Goal: Transaction & Acquisition: Book appointment/travel/reservation

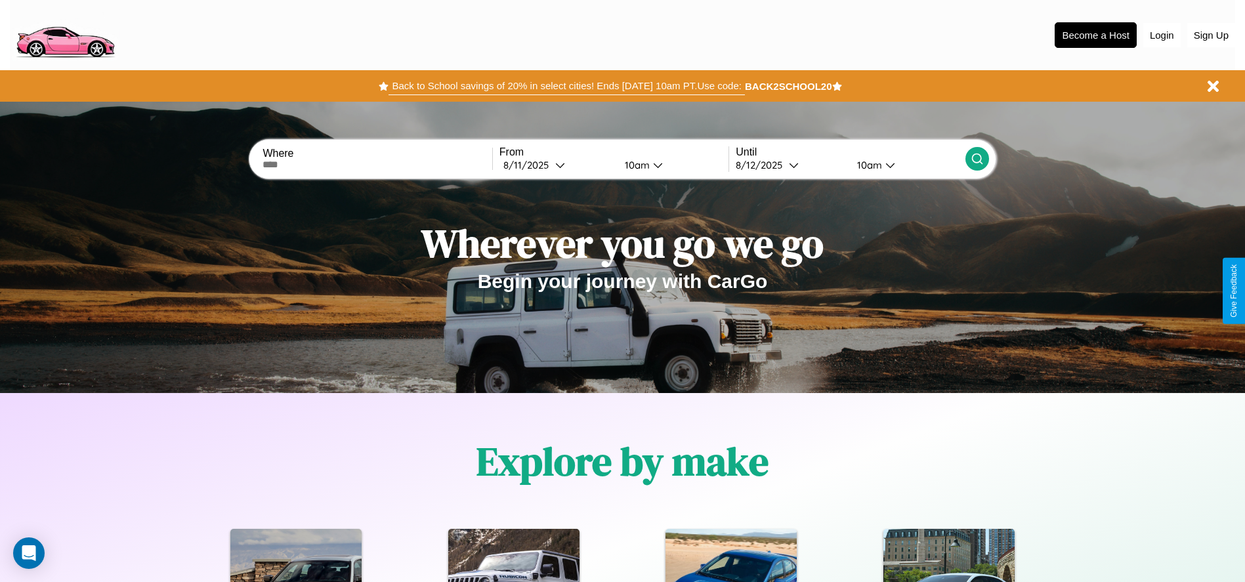
click at [566, 86] on button "Back to School savings of 20% in select cities! Ends [DATE] 10am PT. Use code:" at bounding box center [567, 86] width 356 height 18
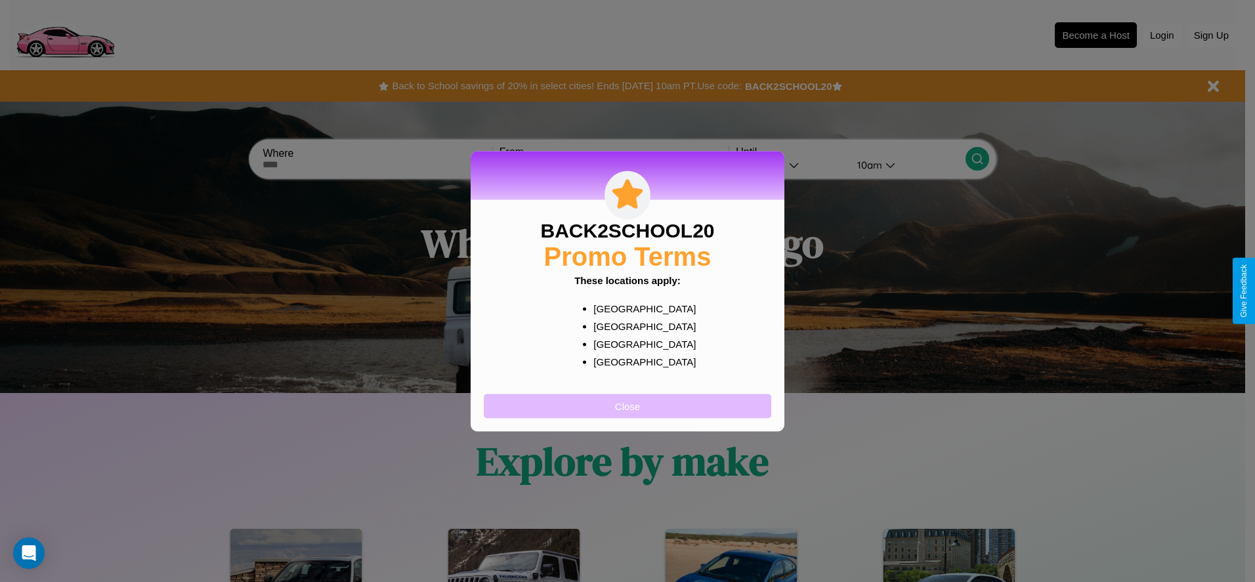
click at [627, 406] on button "Close" at bounding box center [627, 406] width 287 height 24
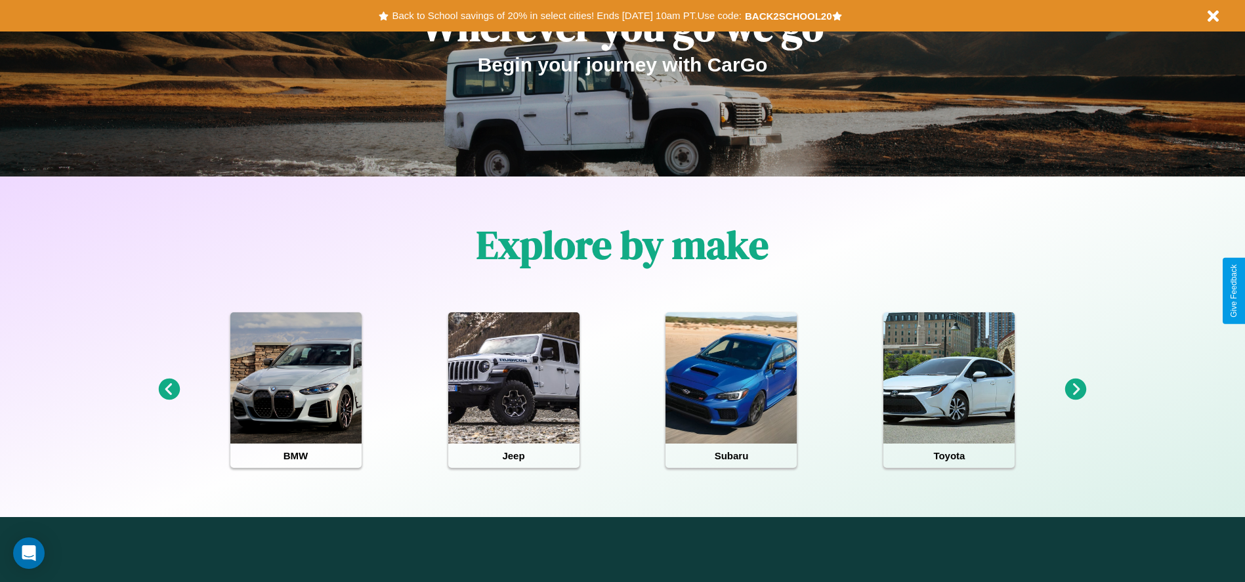
scroll to position [272, 0]
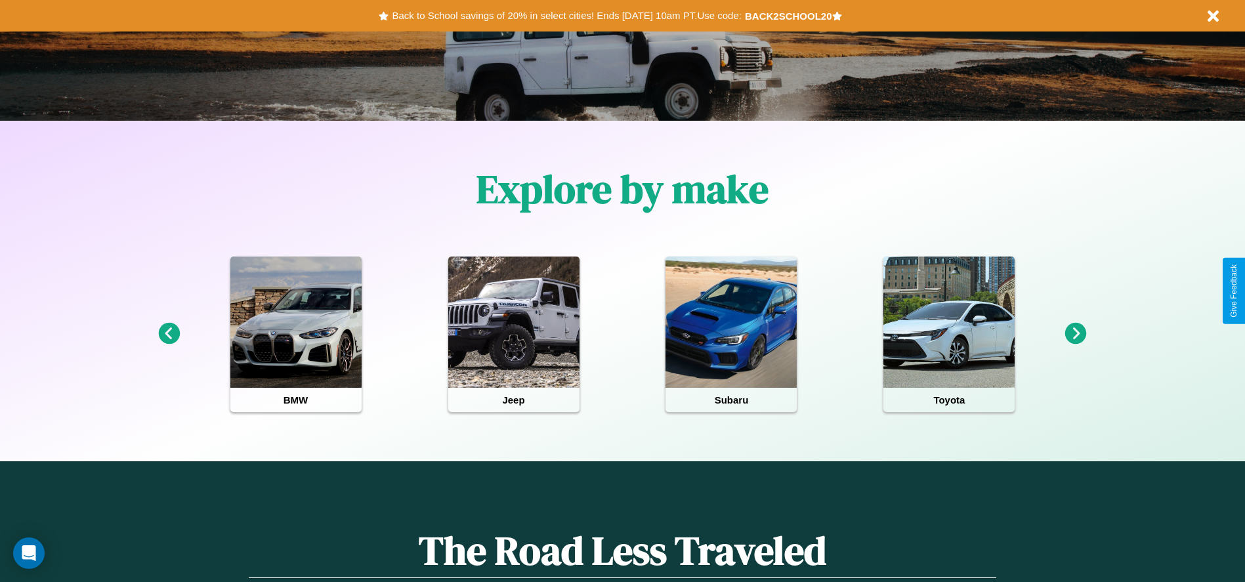
click at [1076, 334] on icon at bounding box center [1076, 334] width 22 height 22
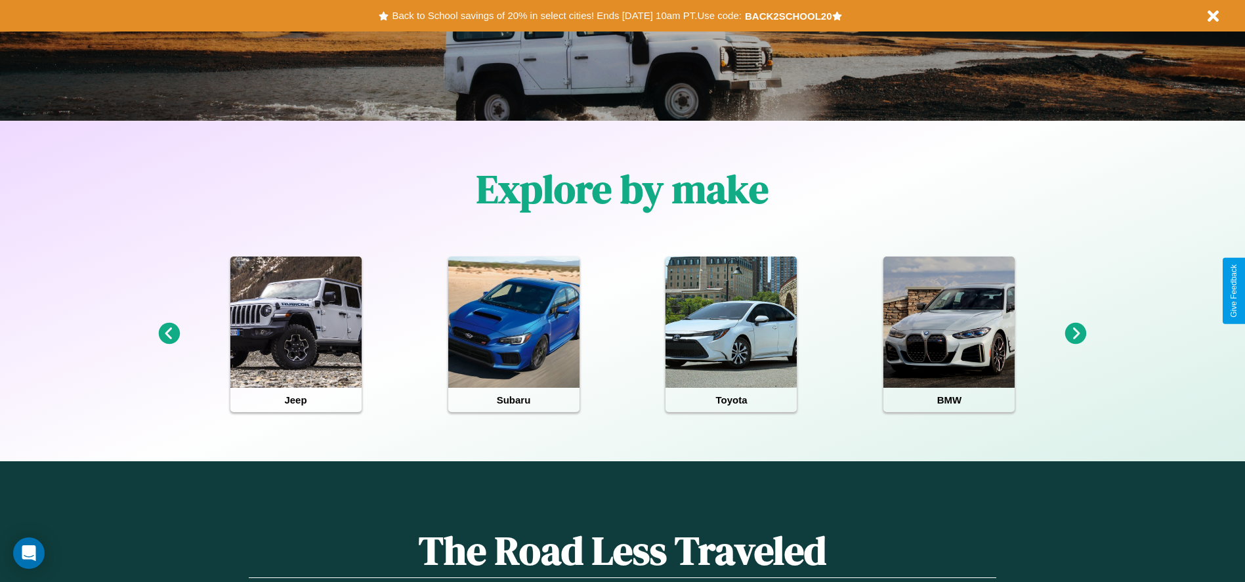
click at [169, 334] on icon at bounding box center [169, 334] width 22 height 22
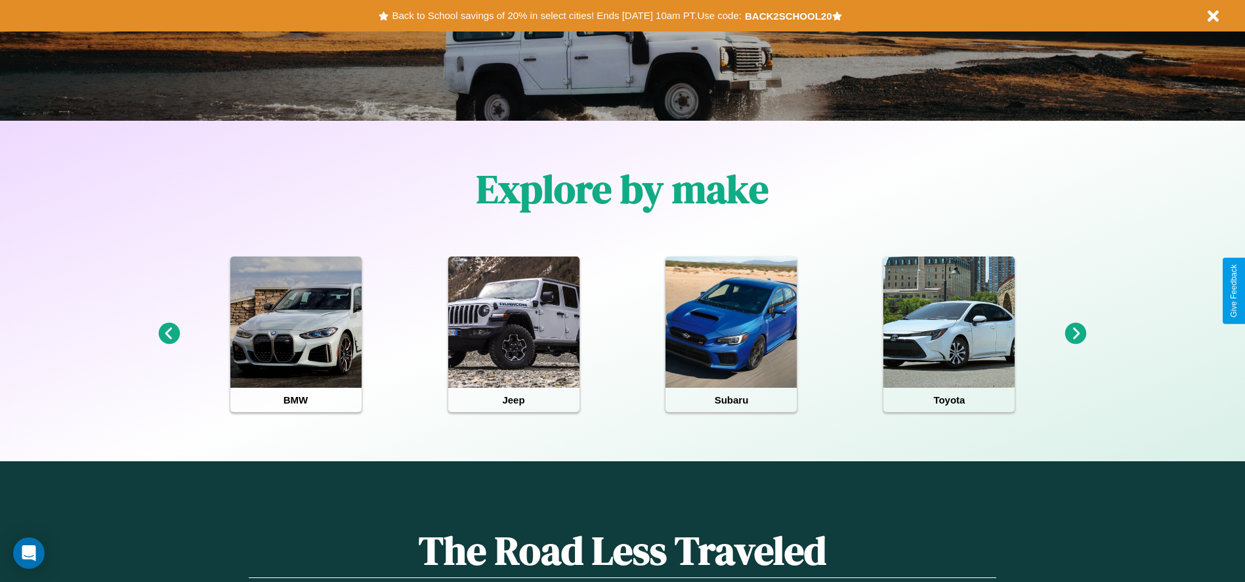
click at [1076, 334] on icon at bounding box center [1076, 334] width 22 height 22
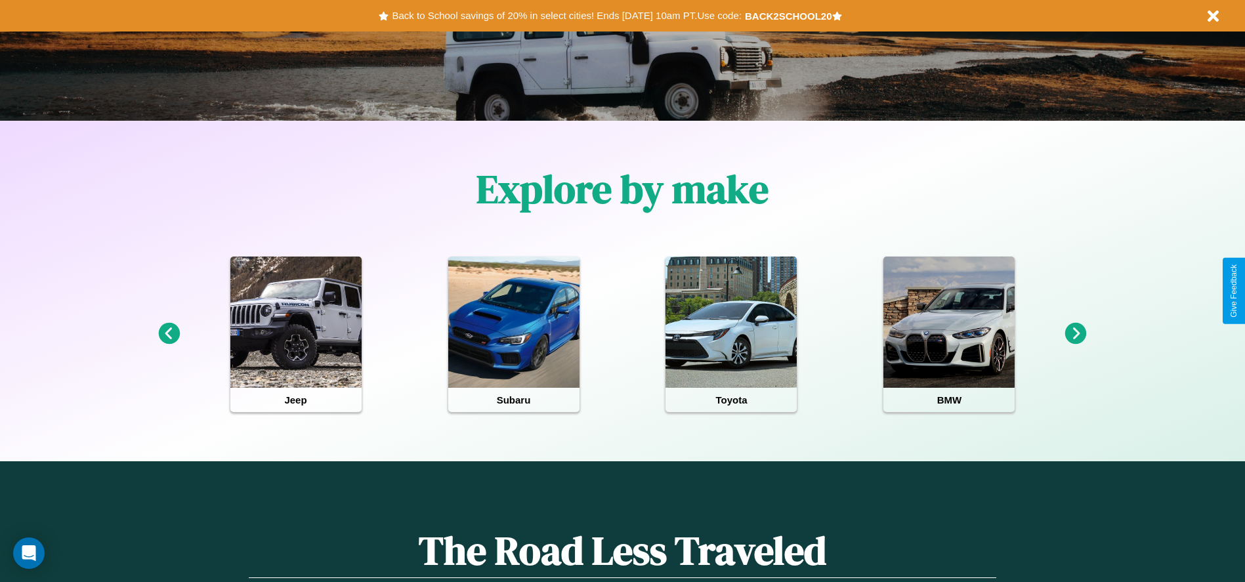
click at [169, 334] on icon at bounding box center [169, 334] width 22 height 22
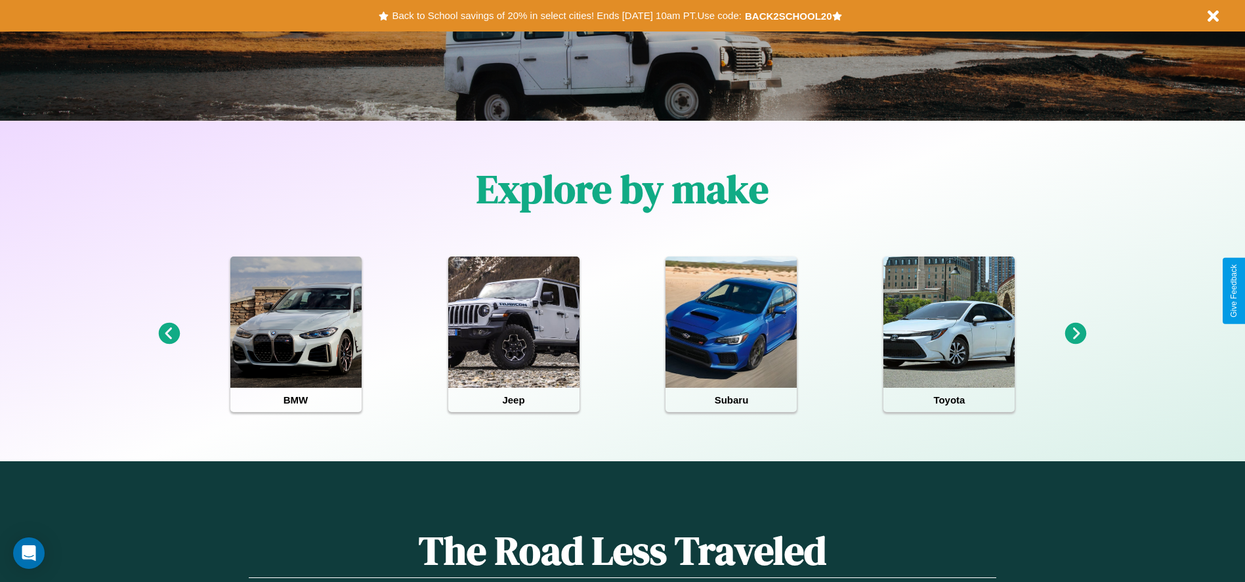
click at [1076, 334] on icon at bounding box center [1076, 334] width 22 height 22
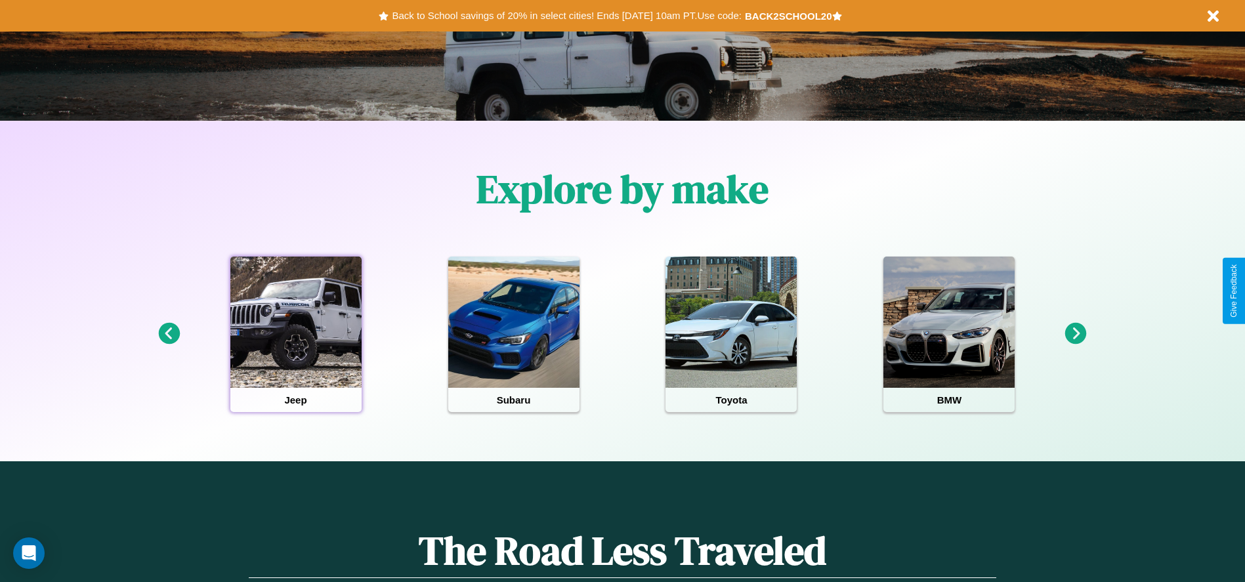
click at [295, 334] on div at bounding box center [295, 322] width 131 height 131
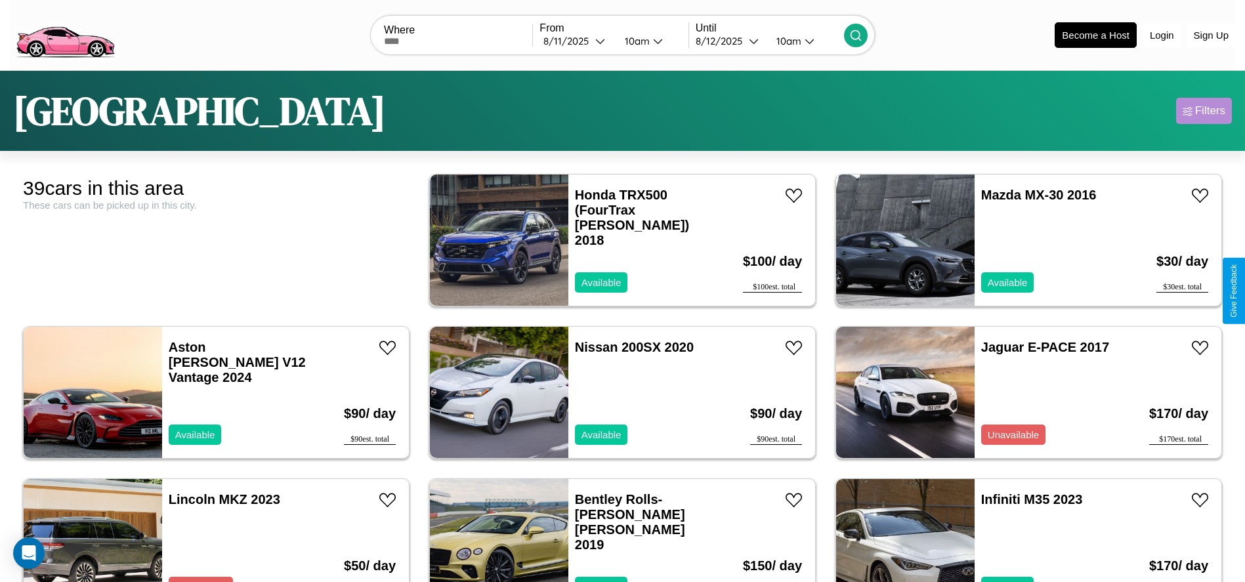
click at [1204, 111] on div "Filters" at bounding box center [1210, 110] width 30 height 13
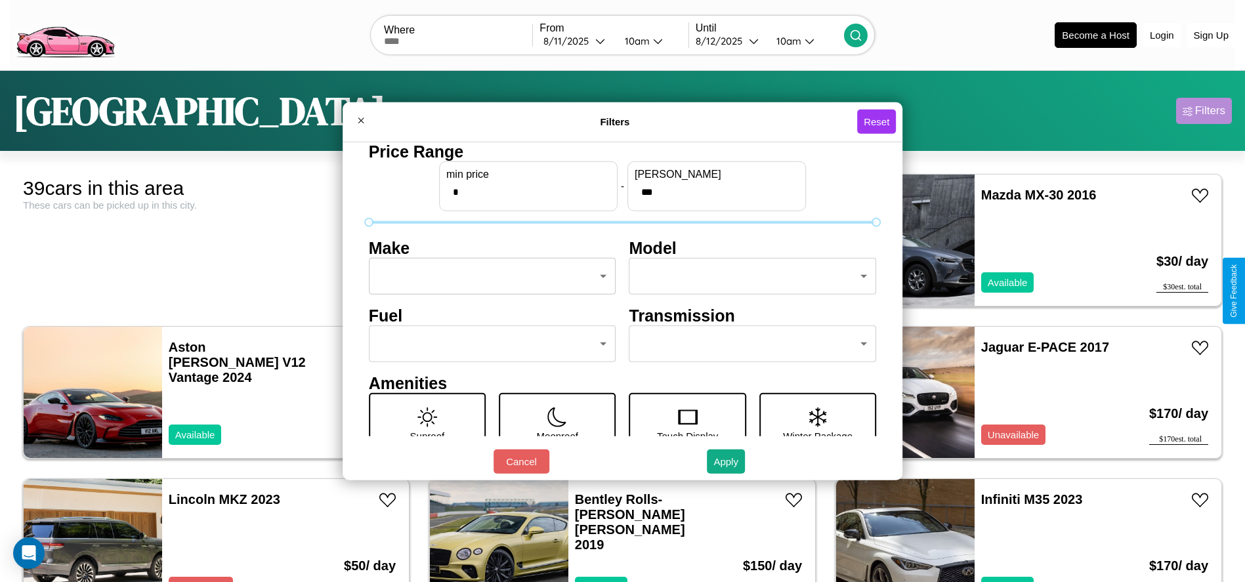
scroll to position [55, 0]
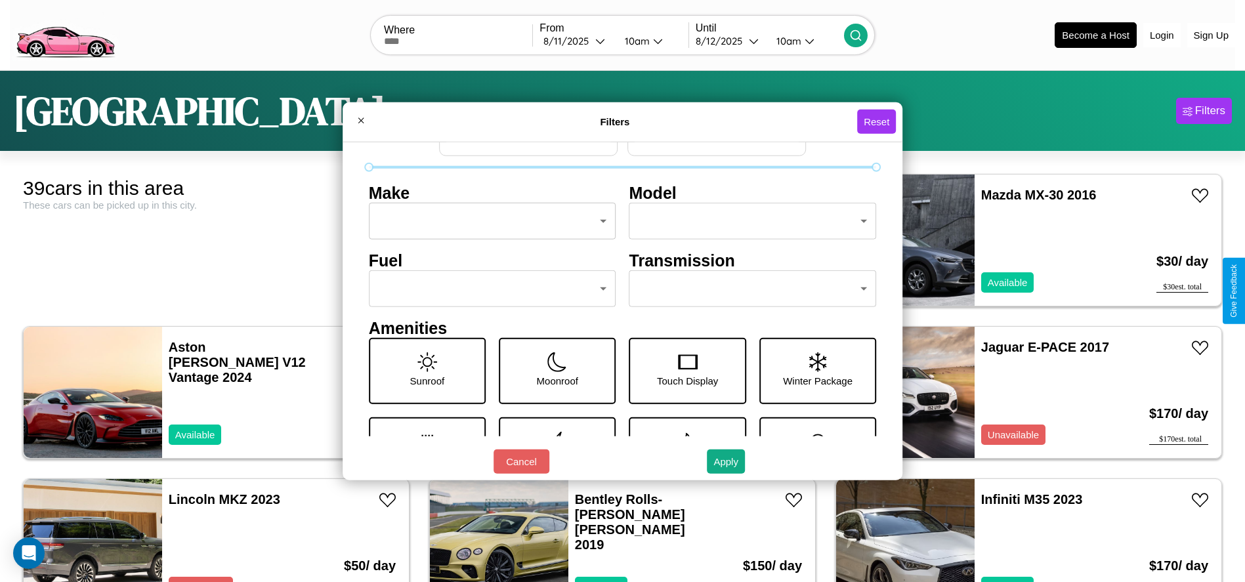
click at [746, 289] on body "CarGo Where From [DATE] 10am Until [DATE] 10am Become a Host Login Sign Up Toky…" at bounding box center [622, 332] width 1245 height 664
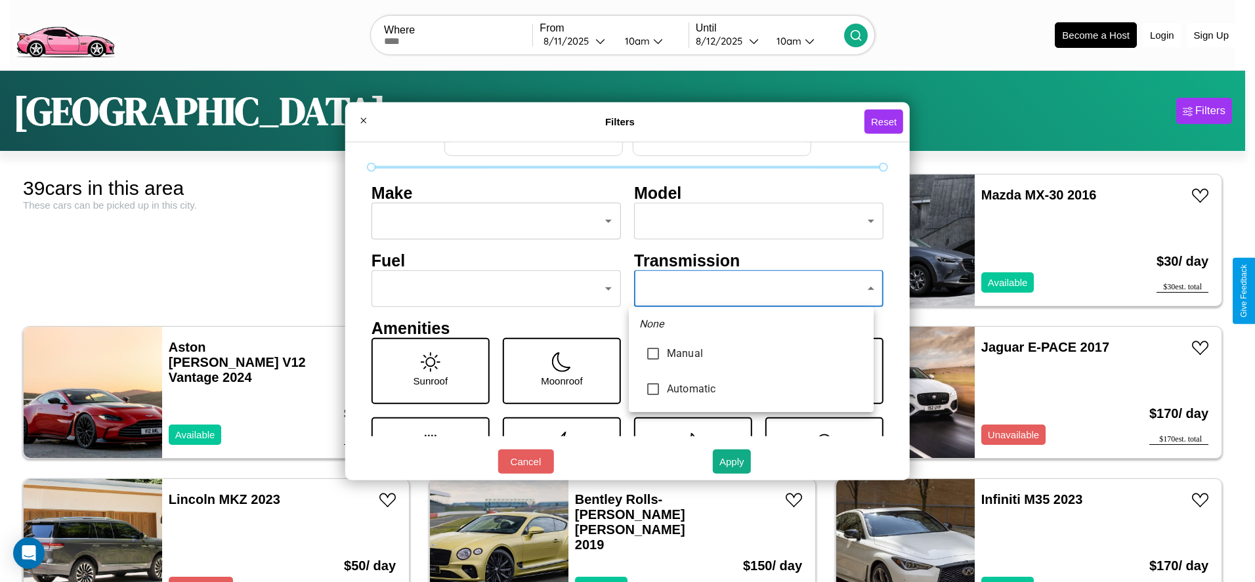
type input "******"
click at [751, 289] on div at bounding box center [627, 291] width 1255 height 582
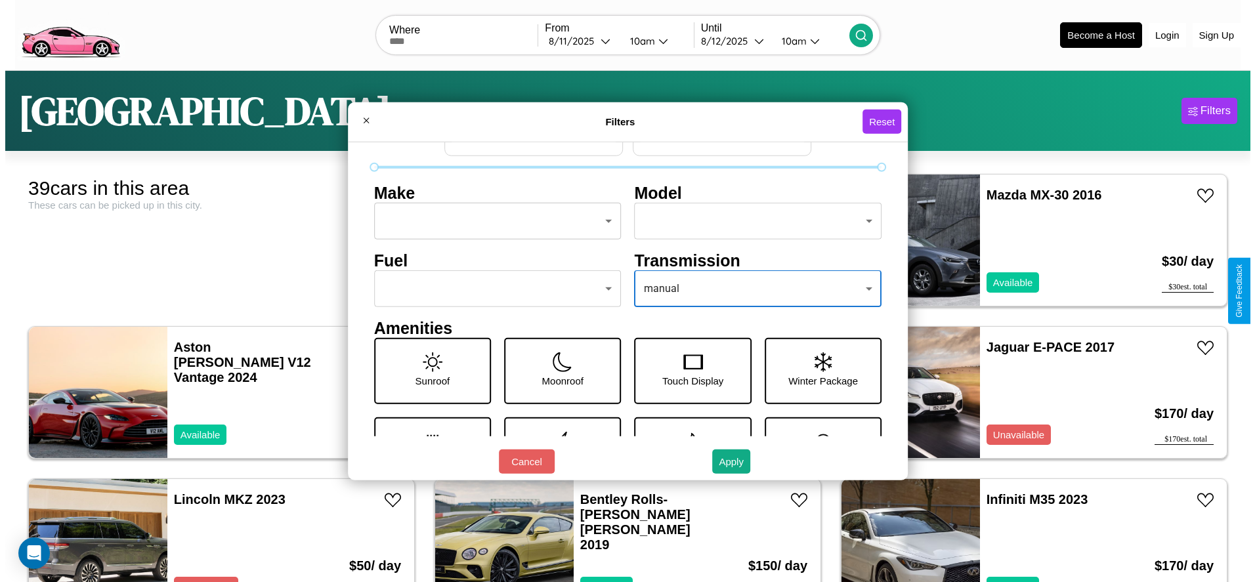
scroll to position [0, 0]
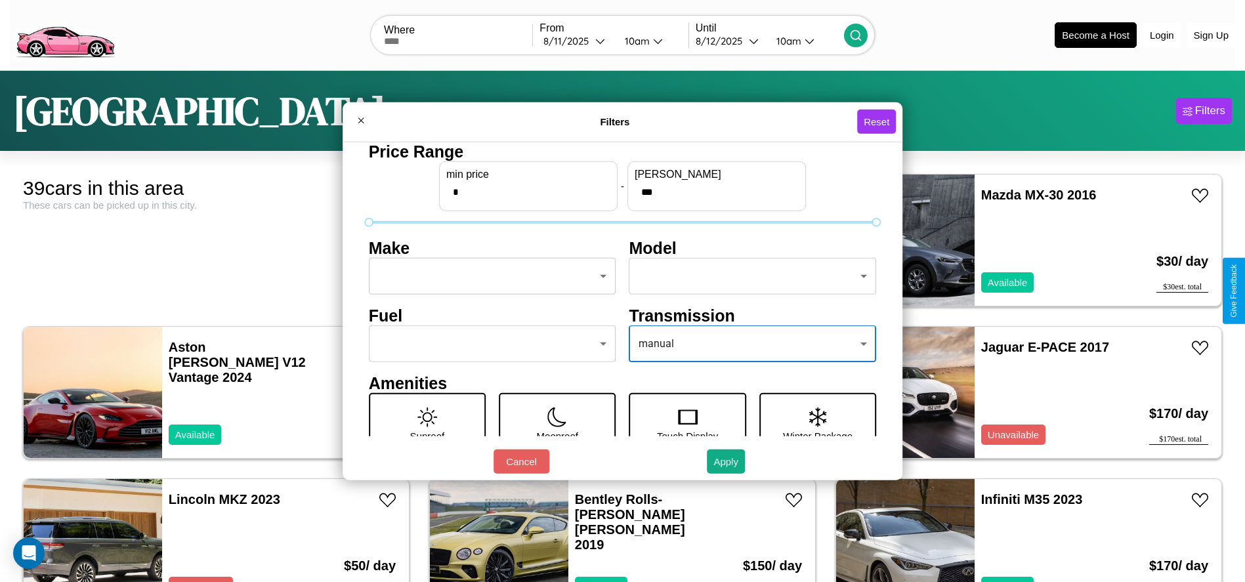
click at [488, 276] on body "CarGo Where From [DATE] 10am Until [DATE] 10am Become a Host Login Sign Up Toky…" at bounding box center [622, 332] width 1245 height 664
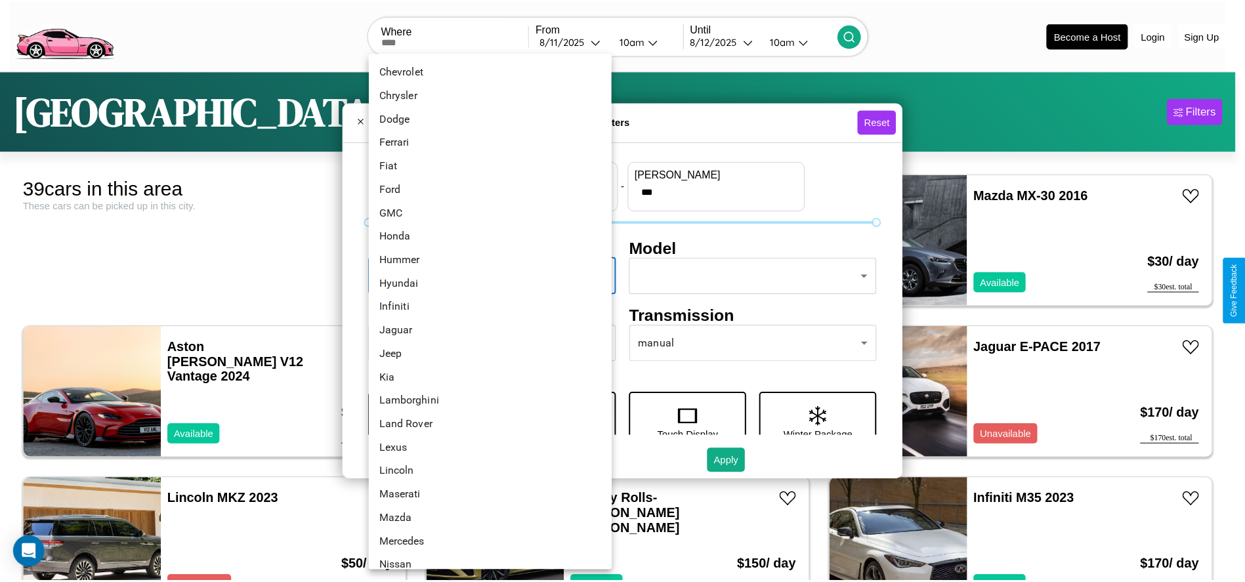
scroll to position [342, 0]
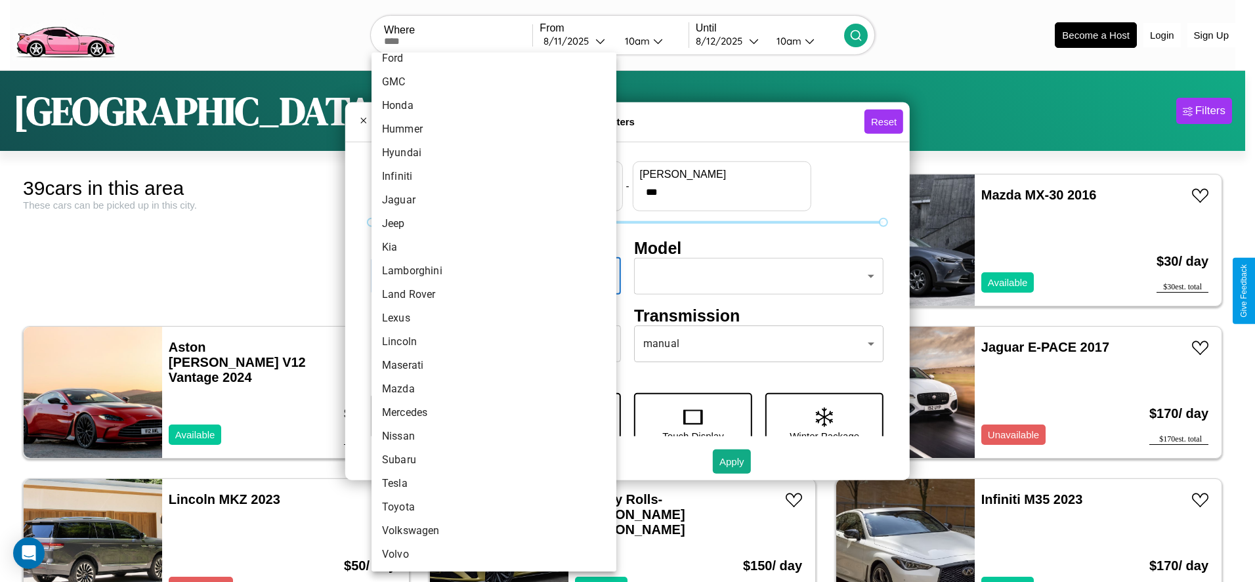
click at [489, 366] on li "Maserati" at bounding box center [493, 366] width 245 height 24
type input "********"
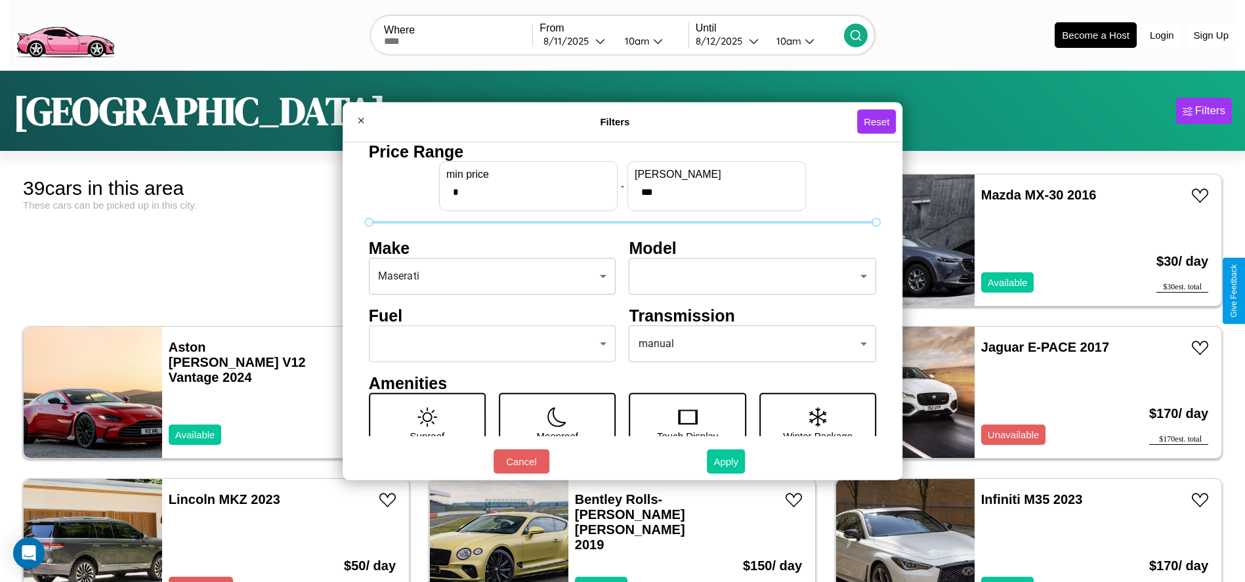
click at [727, 461] on button "Apply" at bounding box center [726, 462] width 38 height 24
